Goal: Task Accomplishment & Management: Complete application form

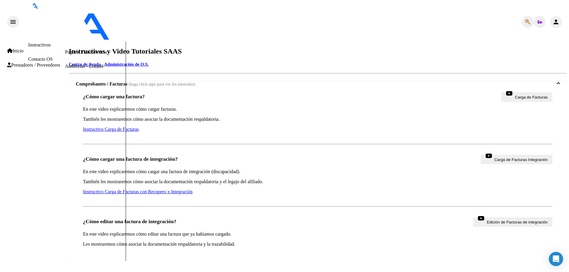
click at [28, 68] on span "Prestadores / Proveedores" at bounding box center [33, 64] width 53 height 5
click at [65, 26] on link "Facturas - Listado/Carga" at bounding box center [88, 23] width 47 height 5
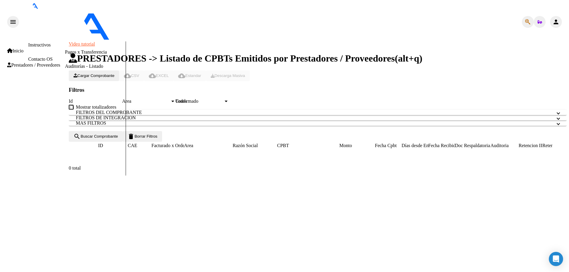
click at [114, 73] on span "Cargar Comprobante" at bounding box center [93, 75] width 41 height 4
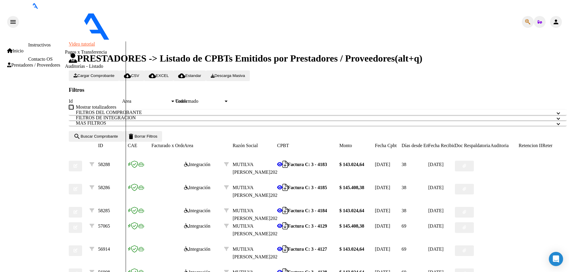
type input "202508"
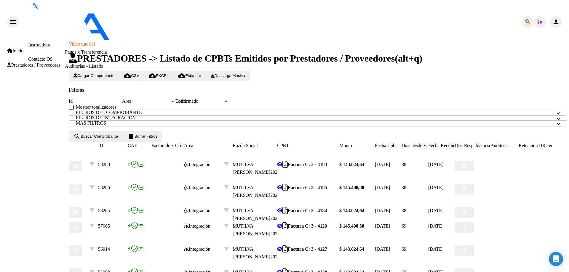
type input "[DATE]"
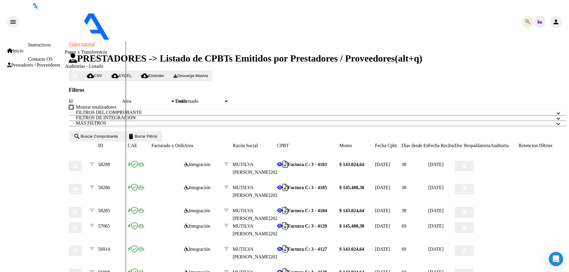
type input "FC"
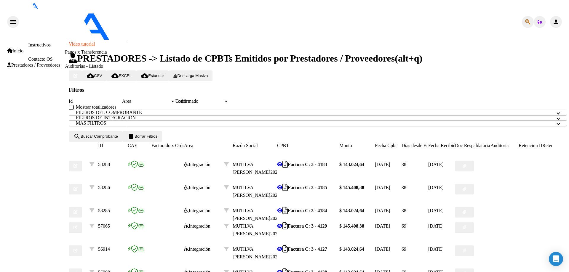
type input "C:\fakepath\FA-C-0003-00004249.pdf"
type input "CAE"
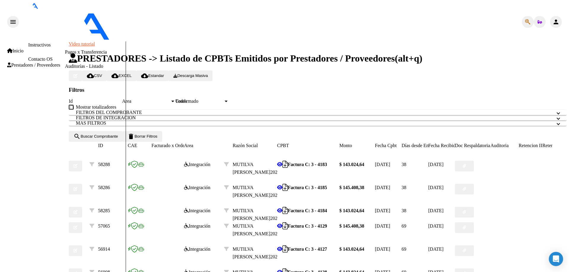
type input "C:\fakepath\AFIP CAE FC 4249.pdf"
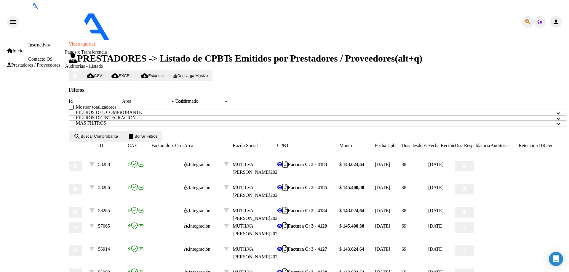
type input "PLANILLA"
type input "C:\fakepath\[PERSON_NAME] PLANILLA.pdf"
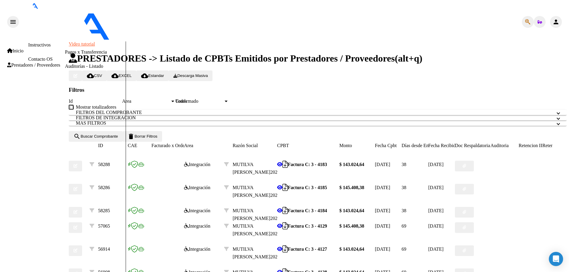
type input "$ 0,00"
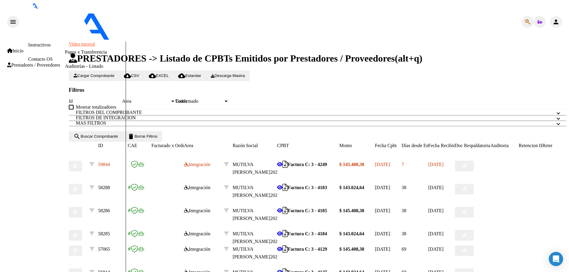
click at [114, 73] on span "Cargar Comprobante" at bounding box center [93, 75] width 41 height 4
type input "202508"
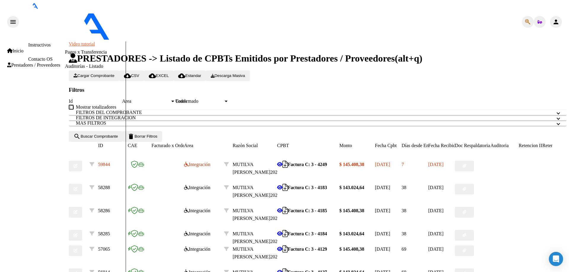
scroll to position [314, 0]
type input "[DATE]"
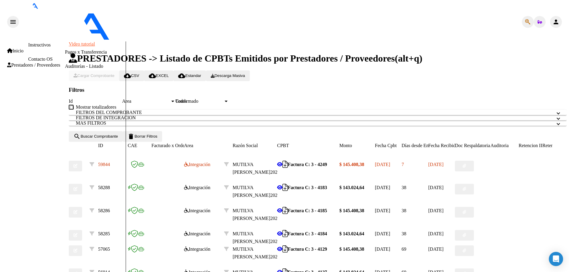
scroll to position [0, 0]
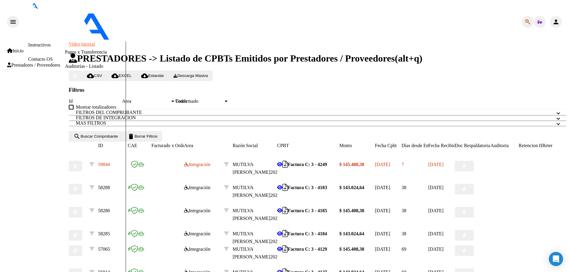
type input "FC"
type input "C:\fakepath\FA-C-0003-00004248.pdf"
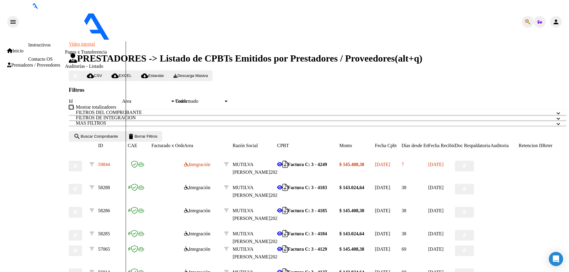
type input "CAE"
type input "C:\fakepath\AFIP CAE FC 4248.pdf"
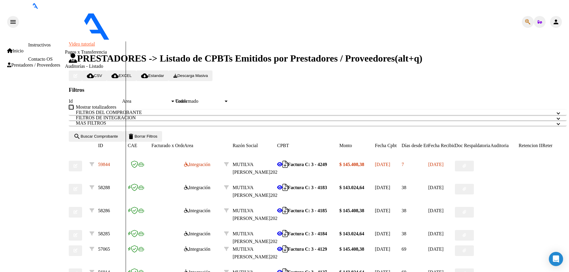
type input "CAE"
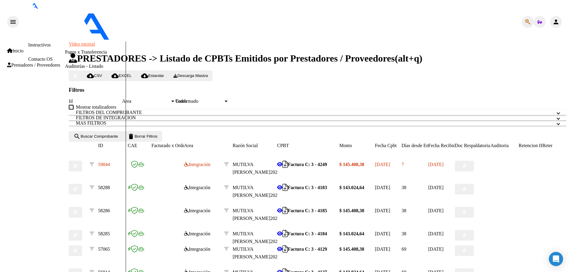
type input "C:\fakepath\[PERSON_NAME].pdf"
drag, startPoint x: 214, startPoint y: 140, endPoint x: 179, endPoint y: 149, distance: 35.1
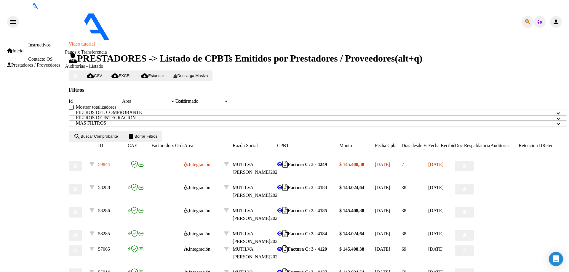
type input "C"
type input "PLANILLA"
drag, startPoint x: 327, startPoint y: 160, endPoint x: 361, endPoint y: 146, distance: 36.5
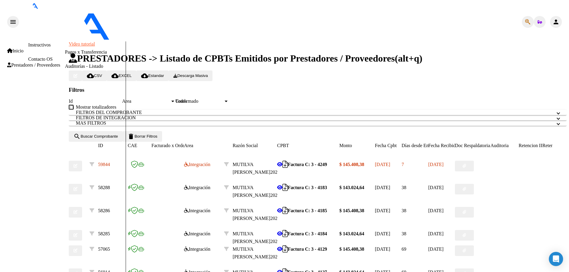
type input "$ 0,00"
